Goal: Obtain resource: Obtain resource

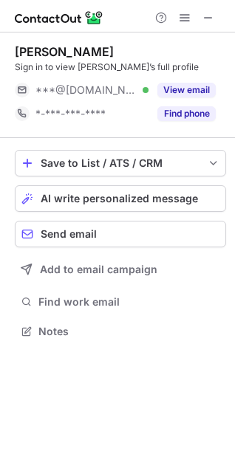
scroll to position [321, 235]
click at [179, 81] on div "View email" at bounding box center [181, 90] width 67 height 24
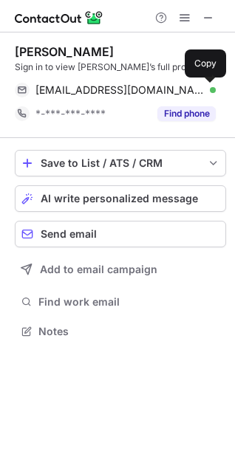
click at [210, 84] on span at bounding box center [208, 90] width 12 height 12
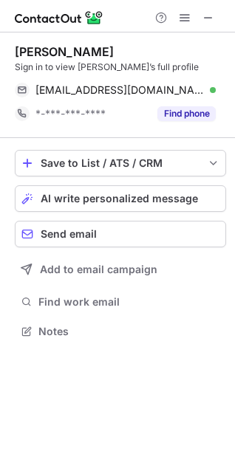
click at [210, 85] on span at bounding box center [208, 90] width 12 height 12
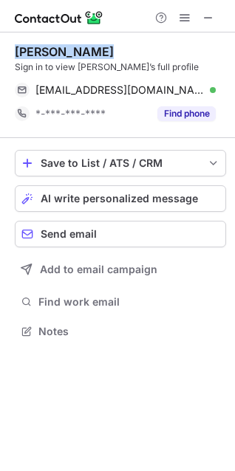
drag, startPoint x: 52, startPoint y: 52, endPoint x: 21, endPoint y: 54, distance: 31.1
click at [21, 54] on div "Priti G." at bounding box center [64, 51] width 99 height 15
copy div "Priti G."
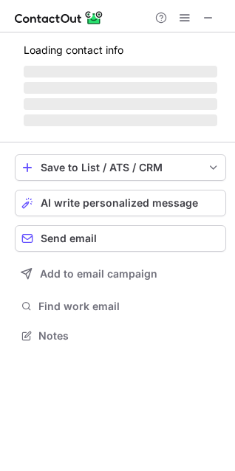
scroll to position [326, 235]
drag, startPoint x: 0, startPoint y: 0, endPoint x: 204, endPoint y: 308, distance: 369.3
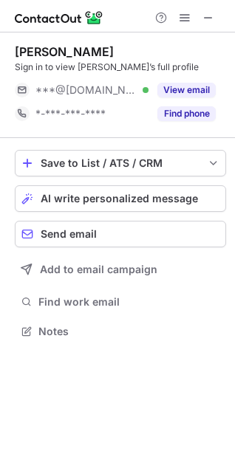
scroll to position [321, 235]
click at [189, 83] on button "View email" at bounding box center [186, 90] width 58 height 15
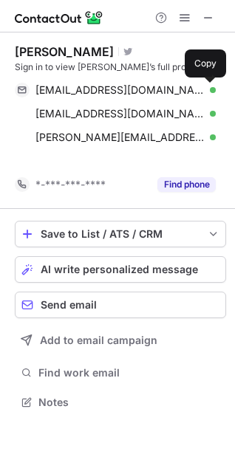
scroll to position [369, 235]
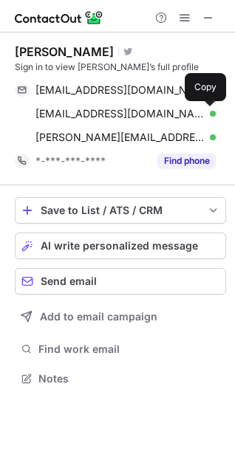
click at [208, 113] on span at bounding box center [208, 114] width 12 height 12
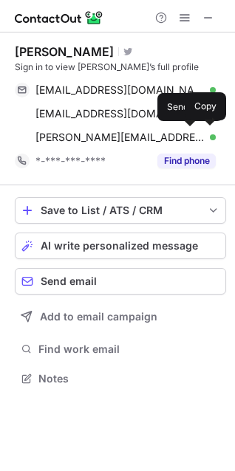
click at [162, 60] on div "Dawn Ruggeroli Visit Twitter profile Sign in to view Dawn’s full profile" at bounding box center [120, 59] width 211 height 30
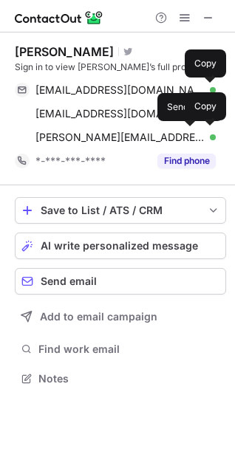
click at [210, 87] on span at bounding box center [208, 90] width 12 height 12
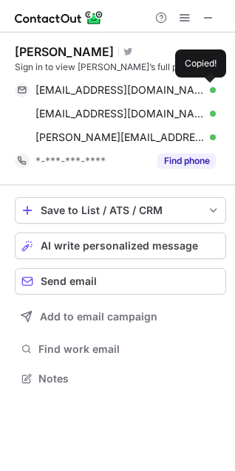
click at [210, 87] on span at bounding box center [208, 90] width 12 height 12
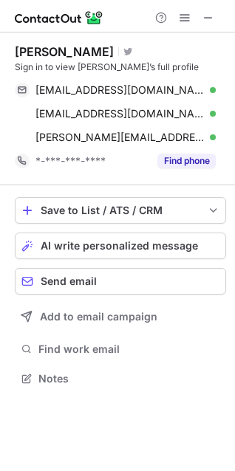
click at [210, 87] on span at bounding box center [208, 90] width 12 height 12
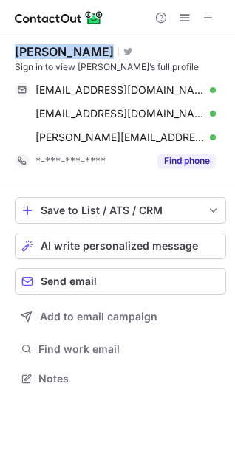
drag, startPoint x: 106, startPoint y: 52, endPoint x: 15, endPoint y: 55, distance: 90.9
click at [15, 55] on div "Dawn Ruggeroli Visit Twitter profile" at bounding box center [120, 51] width 211 height 15
click at [15, 55] on div "Dawn Ruggeroli" at bounding box center [64, 51] width 99 height 15
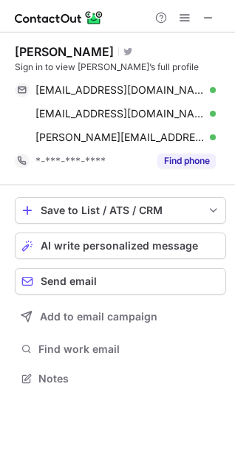
drag, startPoint x: 15, startPoint y: 55, endPoint x: 104, endPoint y: 52, distance: 89.4
click at [104, 52] on div "Dawn Ruggeroli Visit Twitter profile Sign in to view Dawn’s full profile dawnru…" at bounding box center [117, 216] width 235 height 369
copy div "Dawn Ruggeroli"
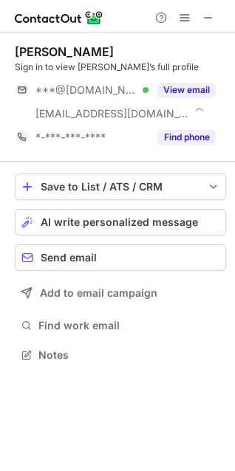
scroll to position [345, 235]
click at [185, 82] on div "View email" at bounding box center [181, 90] width 67 height 24
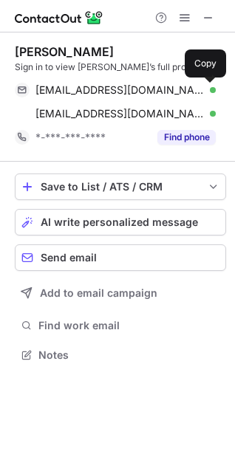
click at [206, 87] on span at bounding box center [208, 90] width 12 height 12
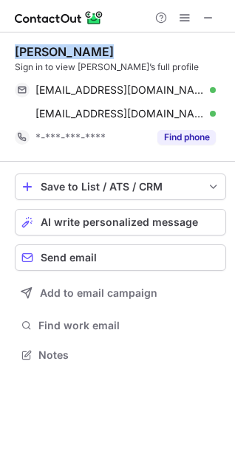
drag, startPoint x: 110, startPoint y: 52, endPoint x: 14, endPoint y: 50, distance: 96.0
click at [14, 50] on div "Ariana Dimang Sign in to view Ariana’s full profile arianadimang@gmail.com Veri…" at bounding box center [117, 204] width 235 height 345
copy div "Ariana Dimang"
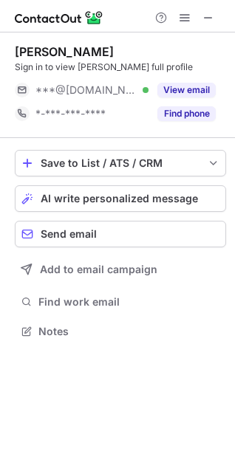
scroll to position [321, 235]
click at [182, 89] on button "View email" at bounding box center [186, 90] width 58 height 15
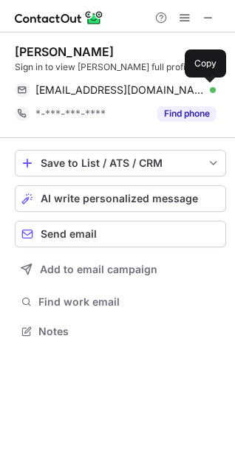
click at [205, 89] on span at bounding box center [208, 90] width 12 height 12
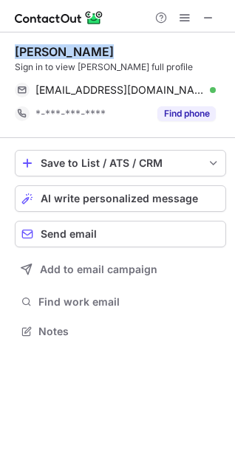
drag, startPoint x: 98, startPoint y: 49, endPoint x: 12, endPoint y: 52, distance: 86.5
click at [12, 52] on div "[PERSON_NAME] Sign in to view [PERSON_NAME] full profile [EMAIL_ADDRESS][DOMAIN…" at bounding box center [117, 192] width 235 height 321
copy div "Carson Taylor"
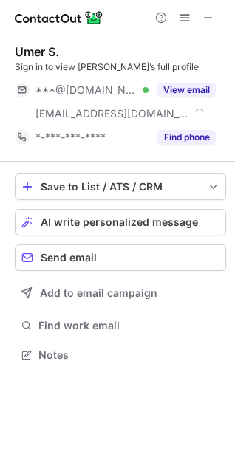
scroll to position [345, 235]
click at [199, 88] on button "View email" at bounding box center [186, 90] width 58 height 15
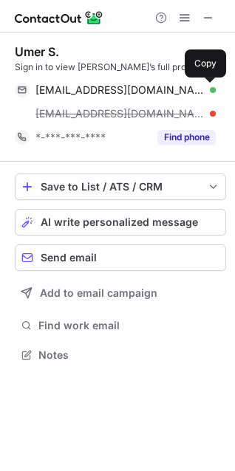
click at [207, 88] on span at bounding box center [208, 90] width 12 height 12
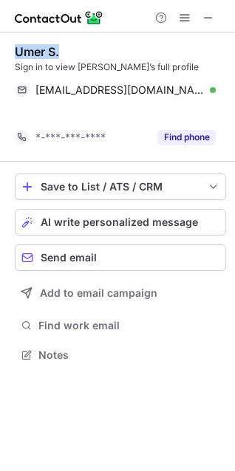
scroll to position [321, 235]
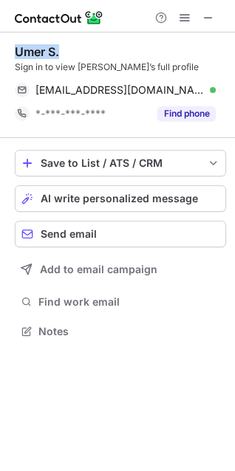
drag, startPoint x: 65, startPoint y: 49, endPoint x: 16, endPoint y: 49, distance: 49.5
click at [16, 49] on div "Umer S." at bounding box center [120, 51] width 211 height 15
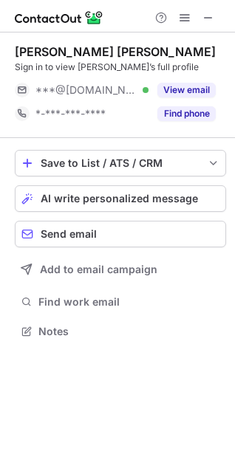
scroll to position [321, 235]
click at [181, 86] on button "View email" at bounding box center [186, 90] width 58 height 15
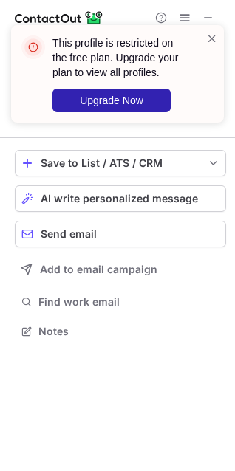
click at [210, 35] on span at bounding box center [212, 38] width 12 height 15
